Goal: Task Accomplishment & Management: Manage account settings

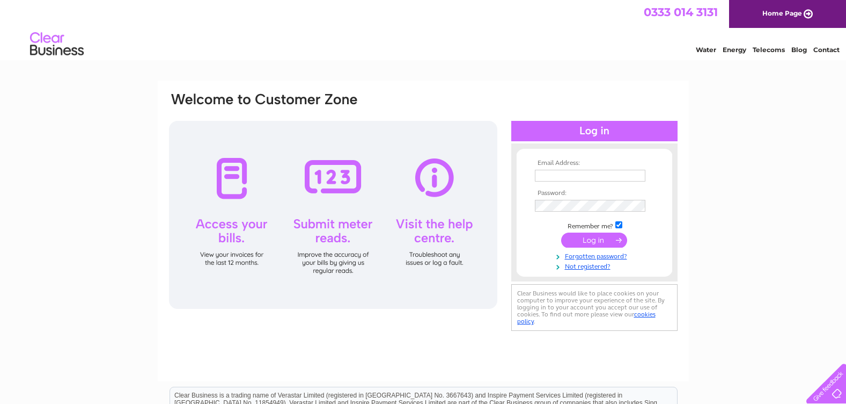
type input "scotspecsopticians@gmail.com"
click at [598, 240] on input "submit" at bounding box center [594, 239] width 66 height 15
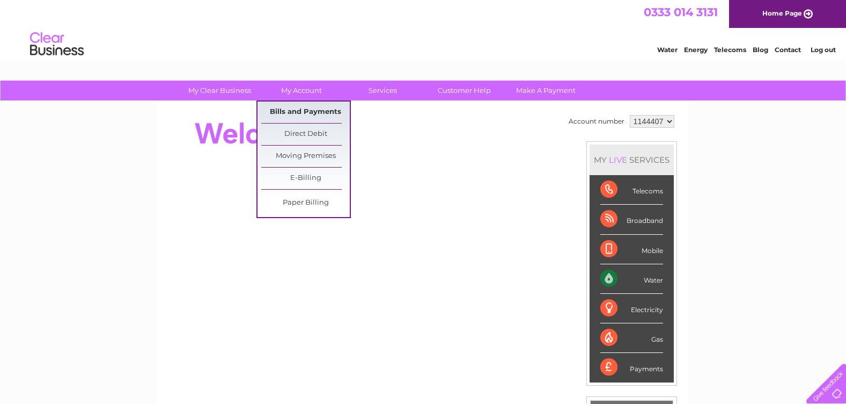
click at [301, 114] on link "Bills and Payments" at bounding box center [305, 111] width 89 height 21
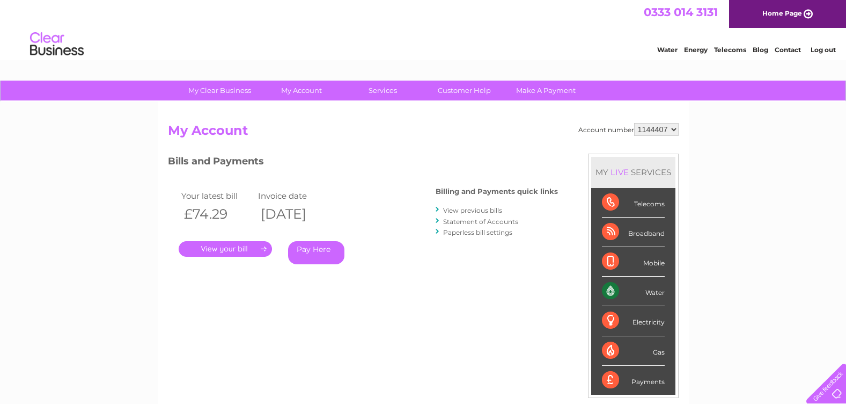
click at [235, 248] on link "." at bounding box center [225, 249] width 93 height 16
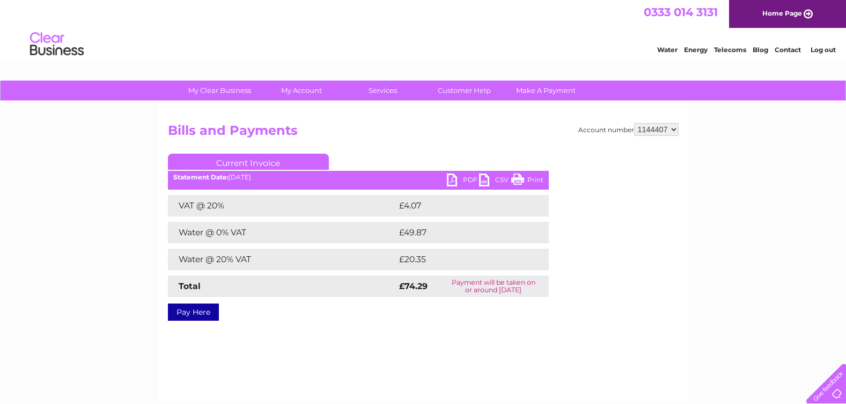
click at [519, 178] on link "Print" at bounding box center [528, 181] width 32 height 16
click at [826, 48] on link "Log out" at bounding box center [823, 50] width 25 height 8
